Goal: Task Accomplishment & Management: Manage account settings

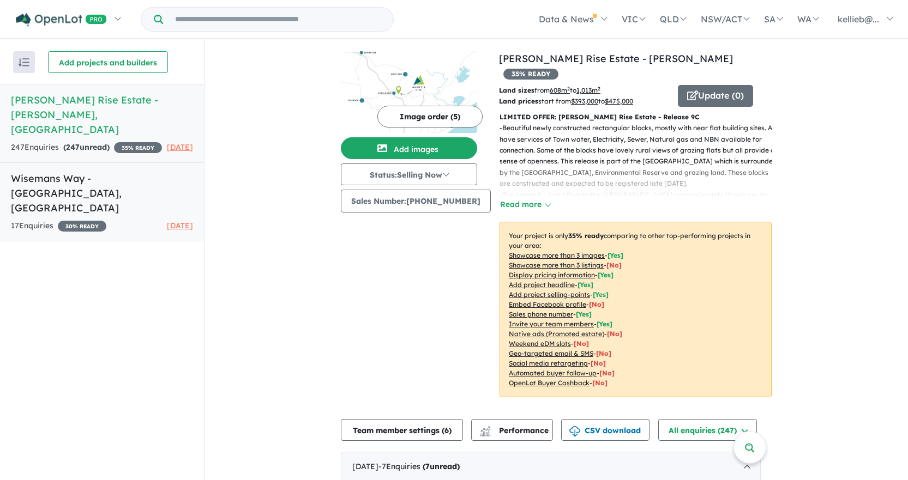
click at [81, 179] on h5 "Wisemans Way - [GEOGRAPHIC_DATA] , [GEOGRAPHIC_DATA]" at bounding box center [102, 193] width 182 height 44
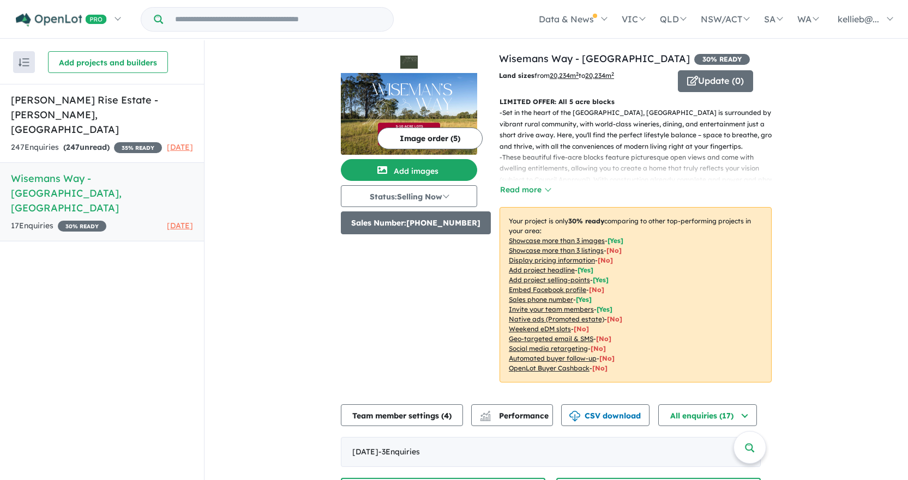
click at [470, 226] on button "Sales Number: [PHONE_NUMBER]" at bounding box center [416, 223] width 150 height 23
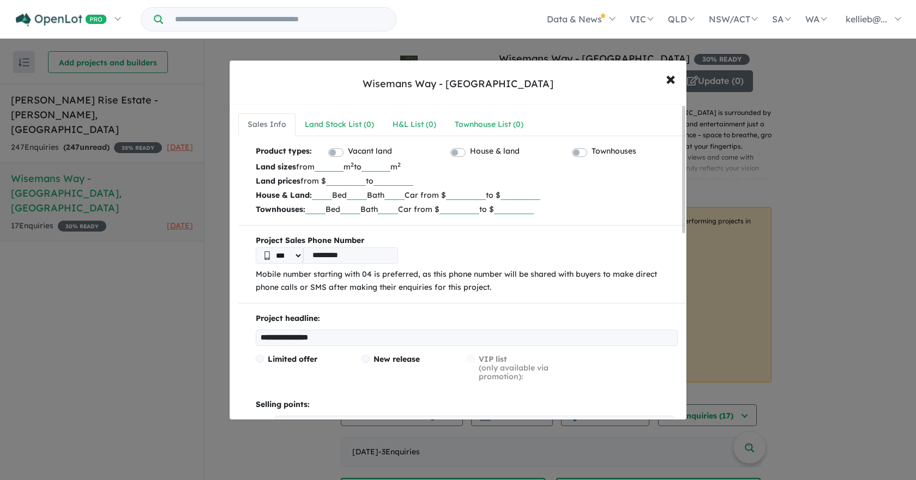
drag, startPoint x: 375, startPoint y: 255, endPoint x: 294, endPoint y: 249, distance: 80.9
click at [294, 249] on div "*** *********" at bounding box center [467, 255] width 422 height 16
type input "*"
click at [671, 78] on span "×" at bounding box center [671, 78] width 10 height 23
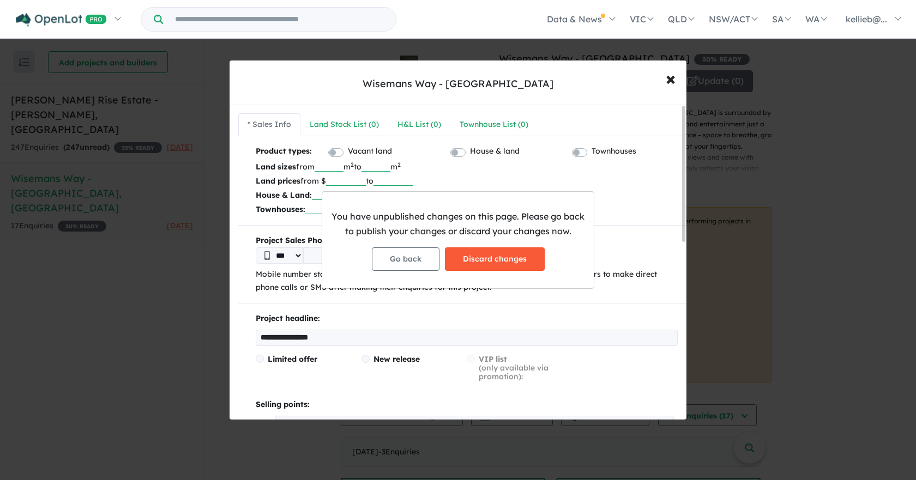
click at [505, 263] on button "Discard changes" at bounding box center [495, 258] width 100 height 23
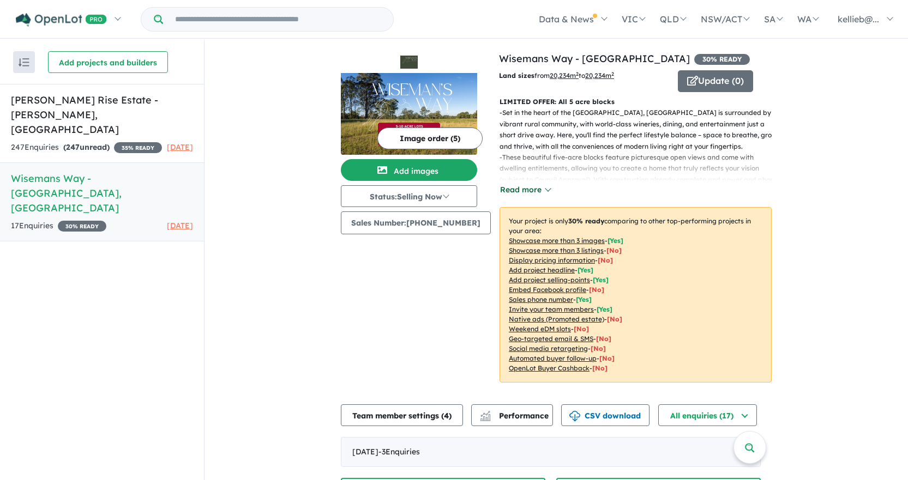
click at [522, 192] on button "Read more" at bounding box center [524, 190] width 51 height 13
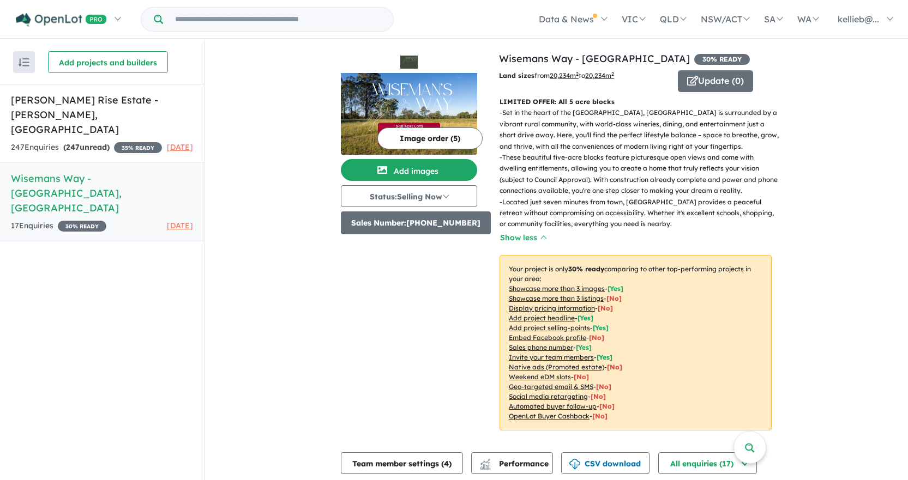
click at [446, 224] on button "Sales Number: [PHONE_NUMBER]" at bounding box center [416, 223] width 150 height 23
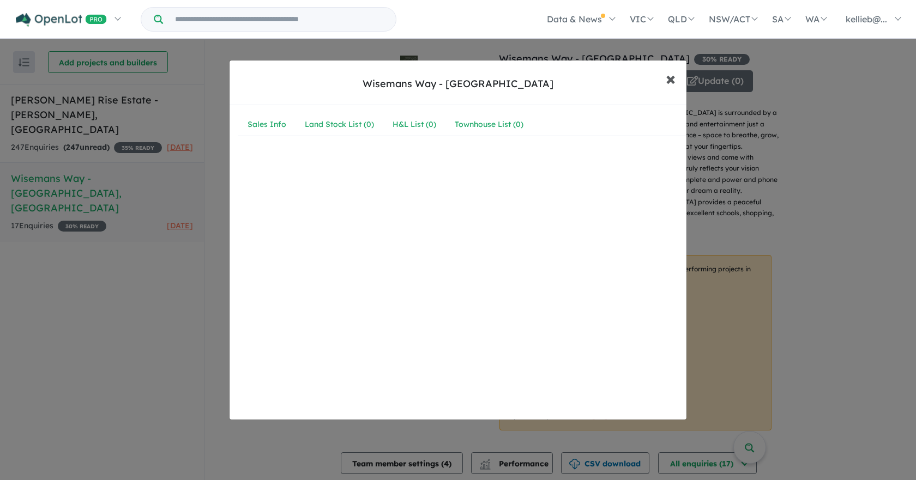
click at [668, 77] on span "×" at bounding box center [671, 78] width 10 height 23
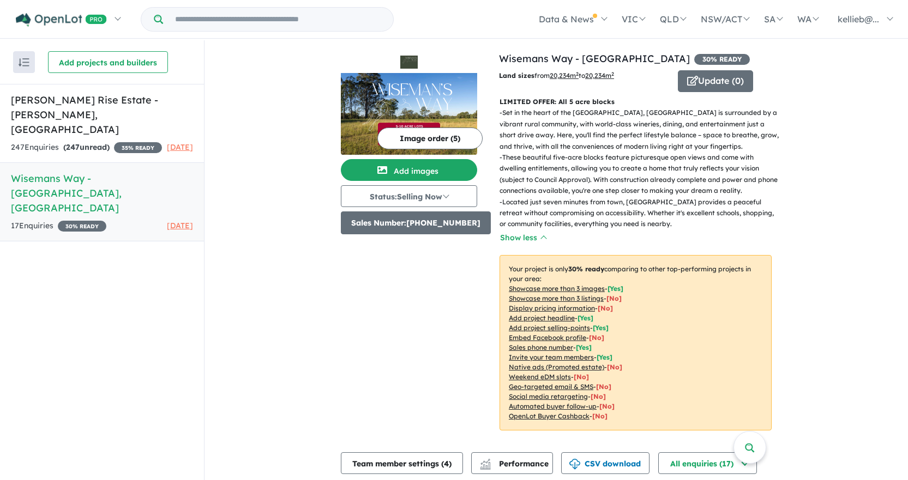
click at [423, 224] on button "Sales Number: [PHONE_NUMBER]" at bounding box center [416, 223] width 150 height 23
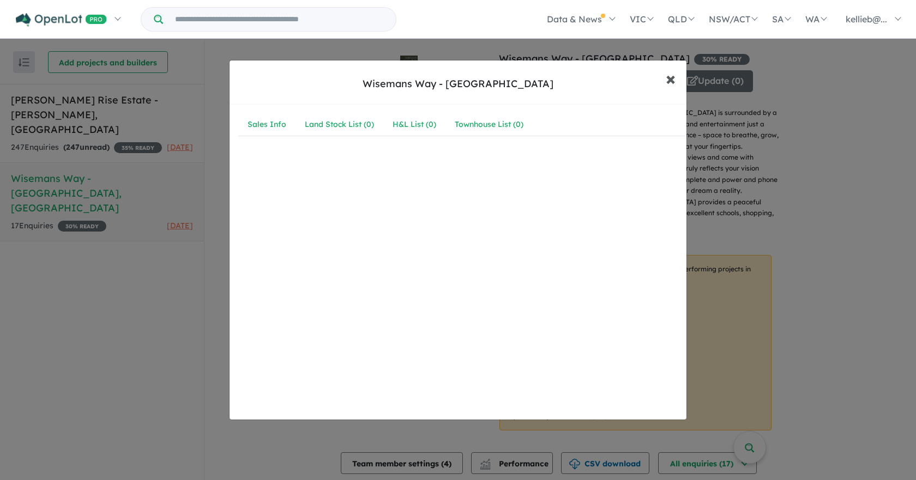
click at [667, 76] on span "×" at bounding box center [671, 78] width 10 height 23
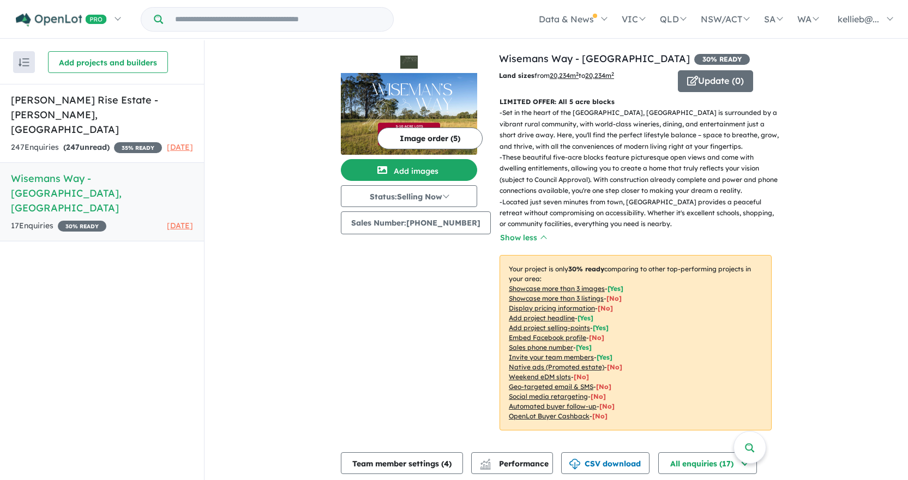
click at [430, 316] on div "Image order ( 5 ) Add images Status: Selling Now In Planning Coming Soon Sellin…" at bounding box center [420, 247] width 158 height 393
click at [370, 226] on button "Sales Number: [PHONE_NUMBER]" at bounding box center [416, 223] width 150 height 23
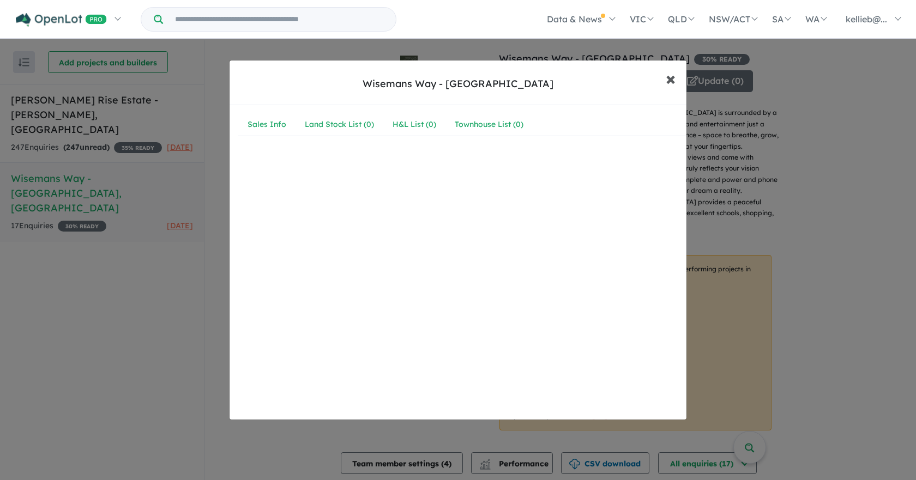
drag, startPoint x: 669, startPoint y: 79, endPoint x: 354, endPoint y: 0, distance: 324.7
click at [667, 77] on span "×" at bounding box center [671, 78] width 10 height 23
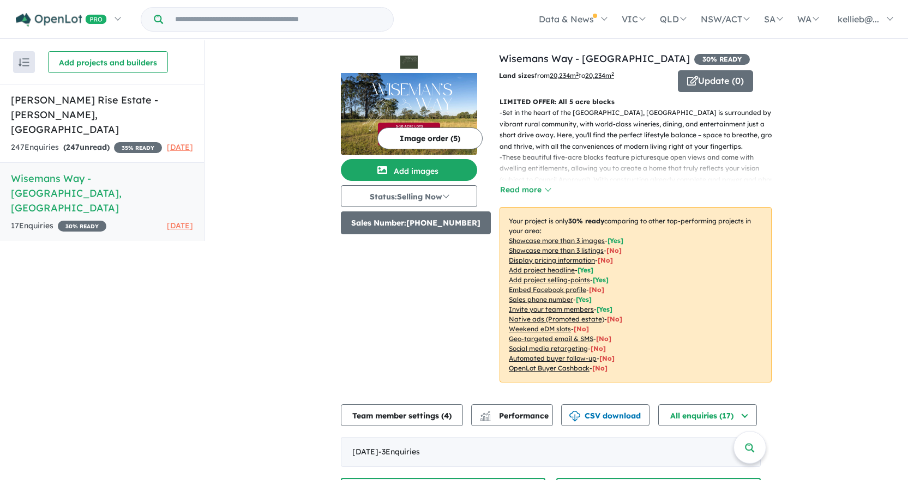
click at [448, 222] on button "Sales Number: +61477488479" at bounding box center [416, 223] width 150 height 23
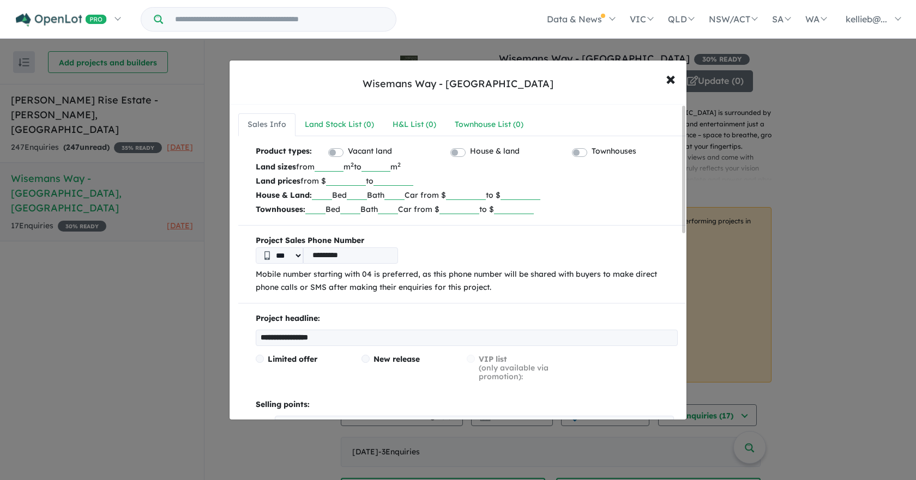
drag, startPoint x: 365, startPoint y: 253, endPoint x: 301, endPoint y: 253, distance: 63.2
click at [301, 253] on div "*** *********" at bounding box center [467, 255] width 422 height 16
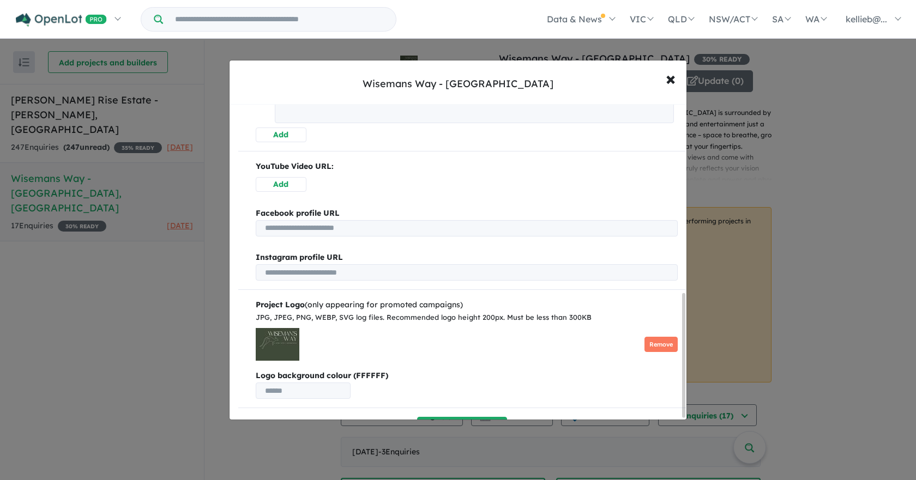
scroll to position [482, 0]
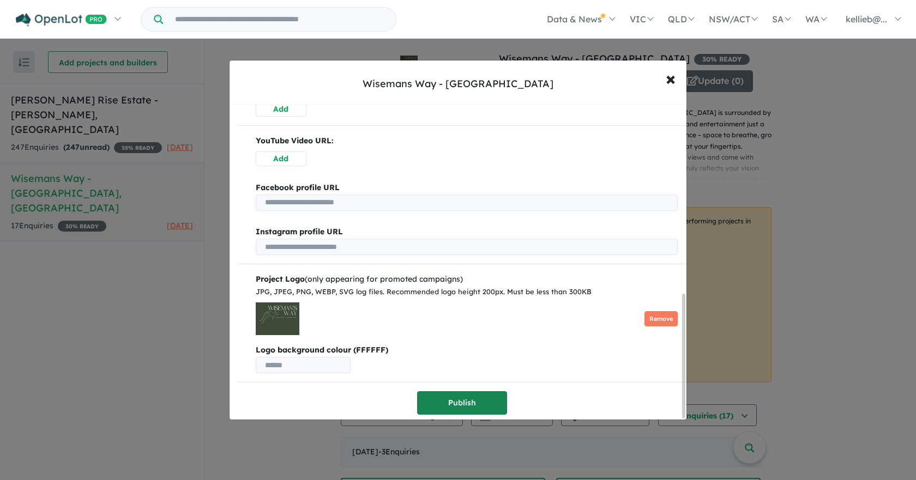
type input "**********"
click at [458, 394] on button "Publish" at bounding box center [462, 402] width 90 height 23
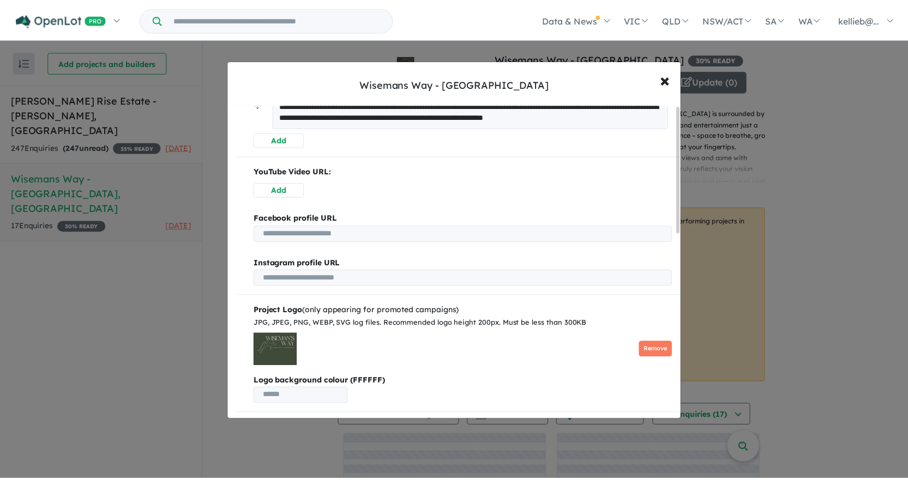
scroll to position [0, 0]
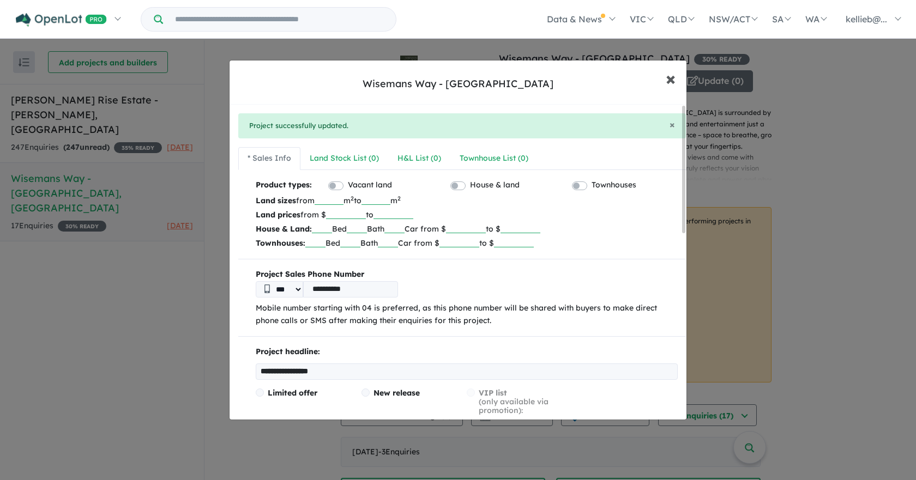
click at [671, 75] on span "×" at bounding box center [671, 78] width 10 height 23
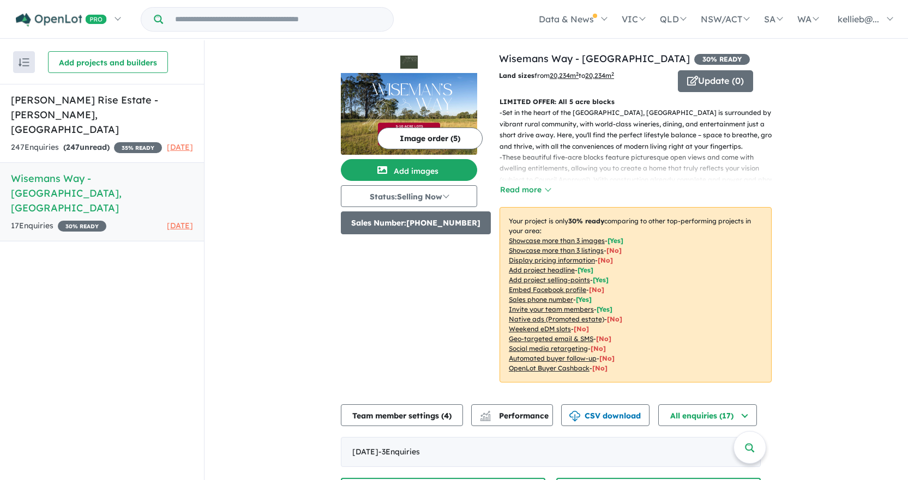
click at [439, 224] on button "Sales Number: +610407523873" at bounding box center [416, 223] width 150 height 23
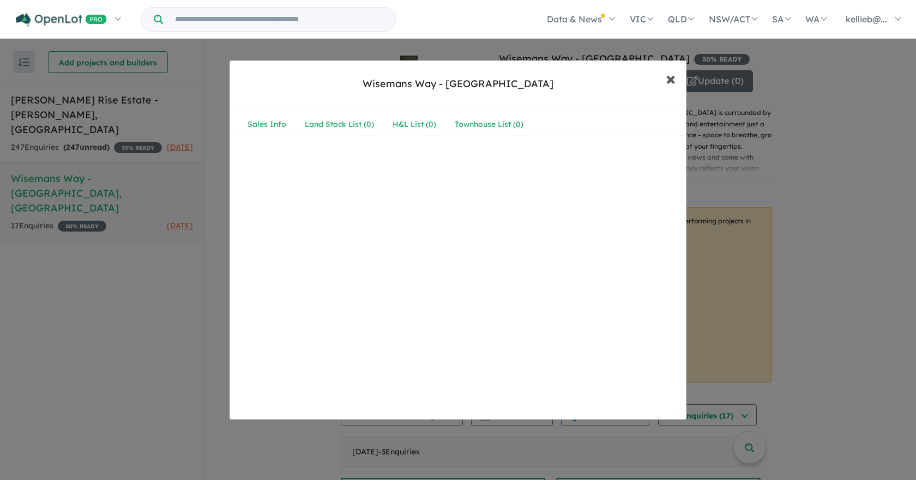
click at [669, 79] on span "×" at bounding box center [671, 78] width 10 height 23
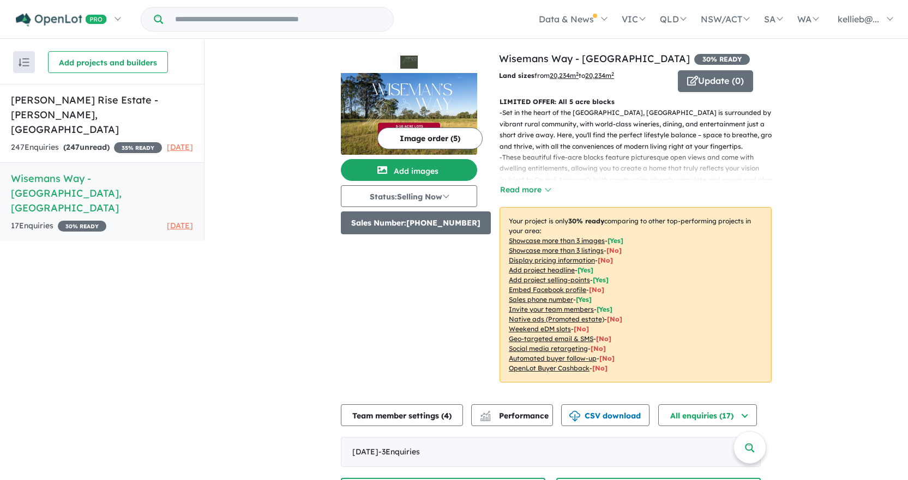
click at [420, 221] on button "Sales Number: +610407523873" at bounding box center [416, 223] width 150 height 23
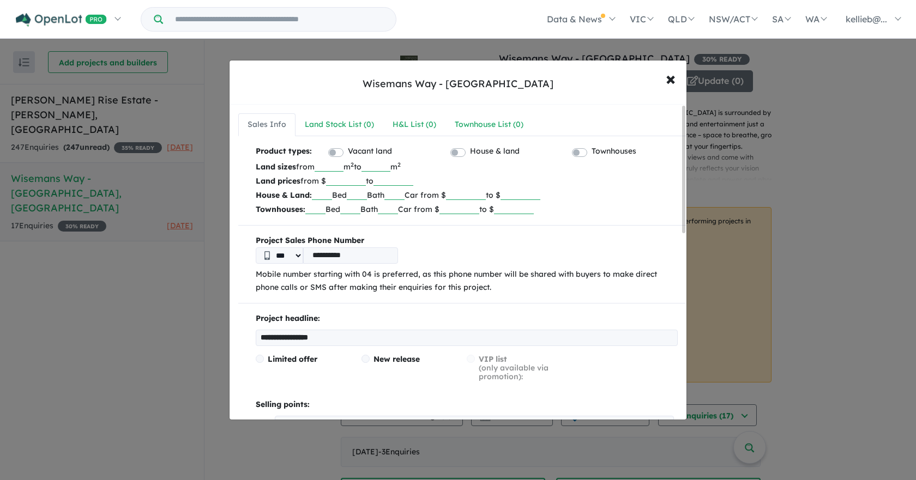
drag, startPoint x: 317, startPoint y: 256, endPoint x: 309, endPoint y: 256, distance: 8.2
click at [309, 256] on input "**********" at bounding box center [350, 255] width 95 height 16
type input "*********"
click at [547, 246] on b "Project Sales Phone Number" at bounding box center [467, 240] width 422 height 13
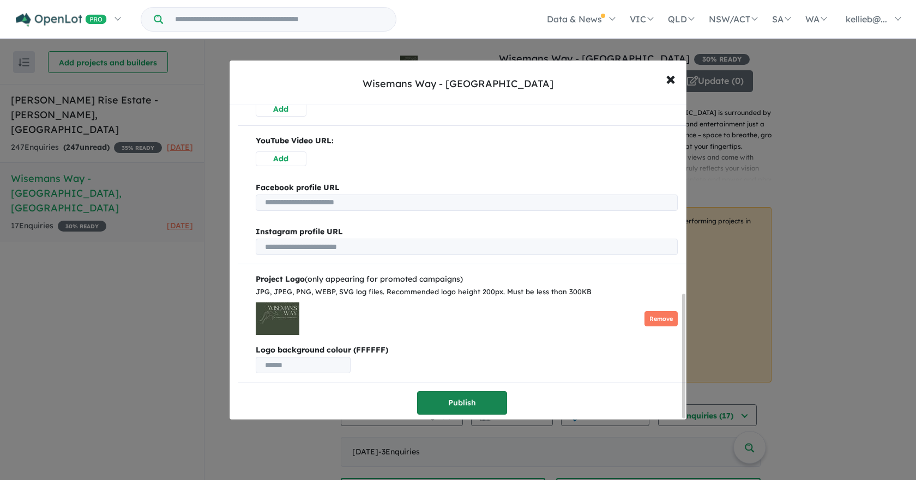
click at [439, 394] on button "Publish" at bounding box center [462, 402] width 90 height 23
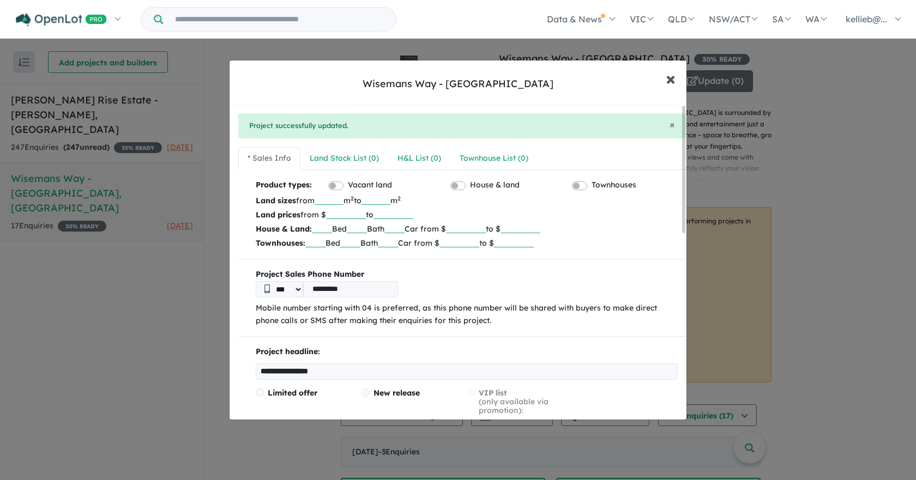
click at [671, 76] on span "×" at bounding box center [671, 78] width 10 height 23
